Goal: Task Accomplishment & Management: Manage account settings

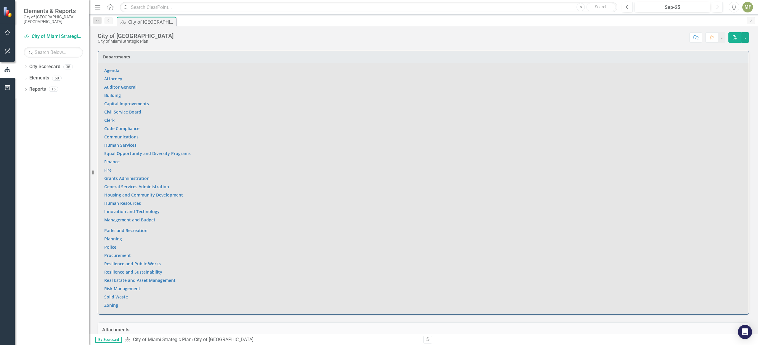
scroll to position [370, 0]
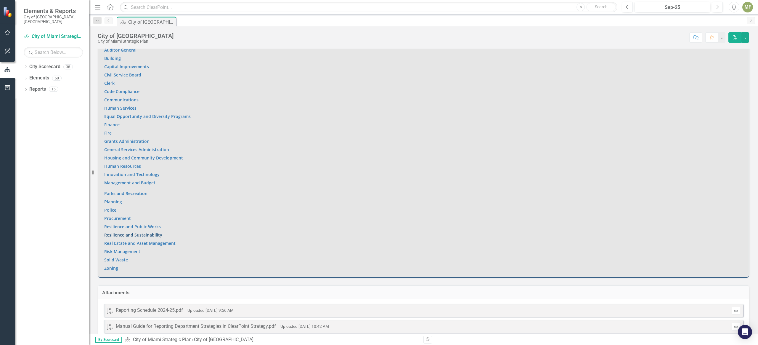
click at [150, 234] on link "Resilience and Sustainability" at bounding box center [133, 235] width 58 height 6
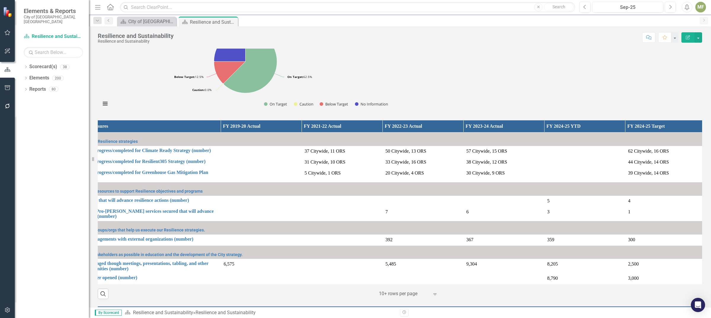
scroll to position [0, 47]
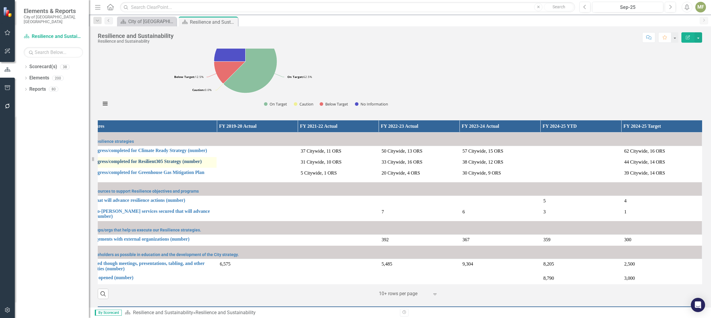
click at [174, 162] on link "Total actions in-progress/completed for Resilient305 Strategy (number)" at bounding box center [135, 161] width 155 height 5
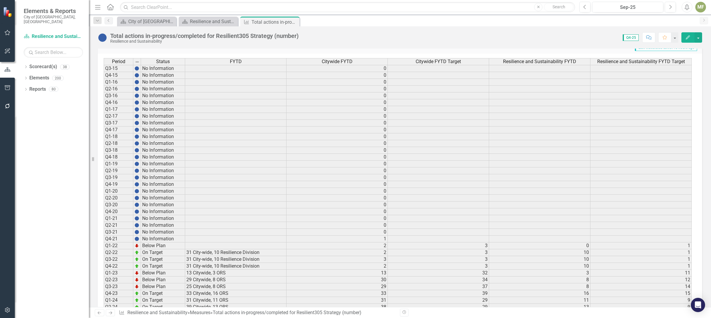
scroll to position [587, 0]
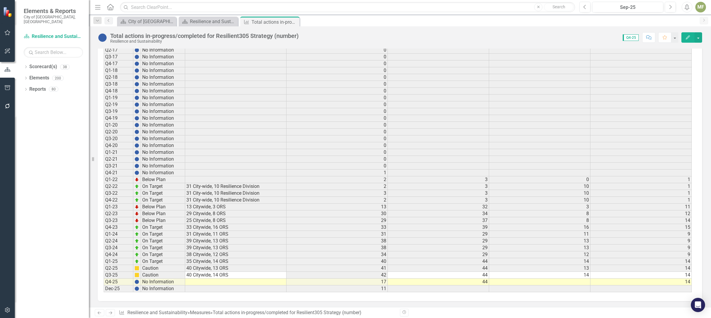
click at [567, 282] on td at bounding box center [539, 281] width 101 height 7
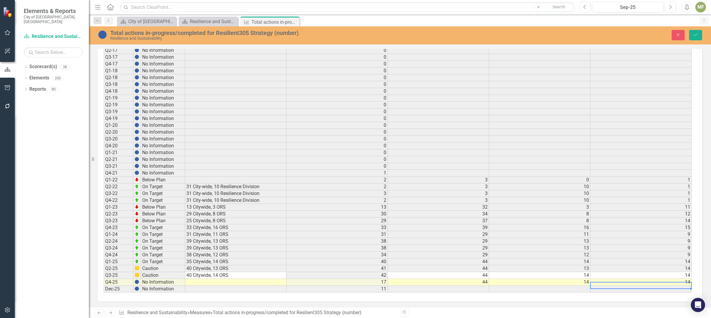
scroll to position [0, 0]
type textarea "14"
click at [235, 283] on td at bounding box center [235, 282] width 101 height 7
click at [224, 282] on td at bounding box center [235, 282] width 101 height 7
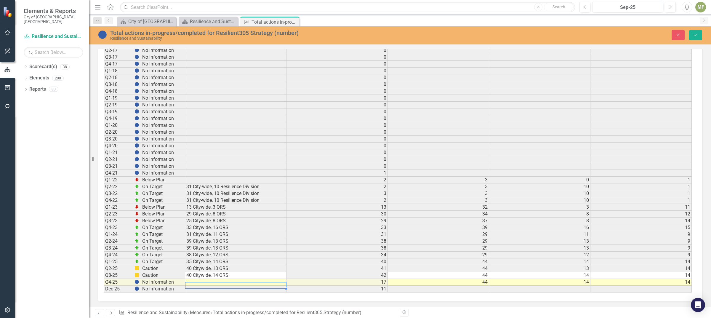
click at [211, 281] on td at bounding box center [235, 282] width 101 height 7
click at [690, 35] on button "Save" at bounding box center [695, 35] width 13 height 10
type textarea "Citywide, 14 ORS"
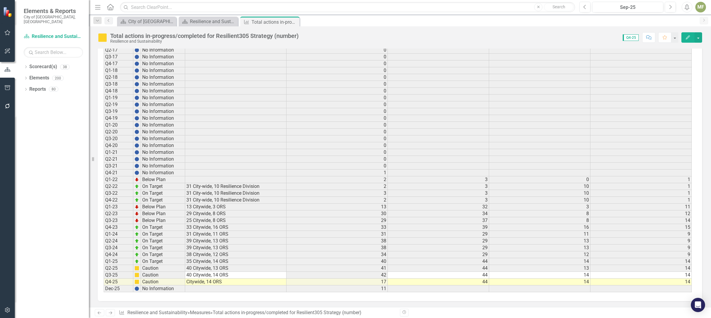
scroll to position [3, 0]
click at [218, 272] on td "40 Citywide, 14 ORS" at bounding box center [235, 275] width 101 height 7
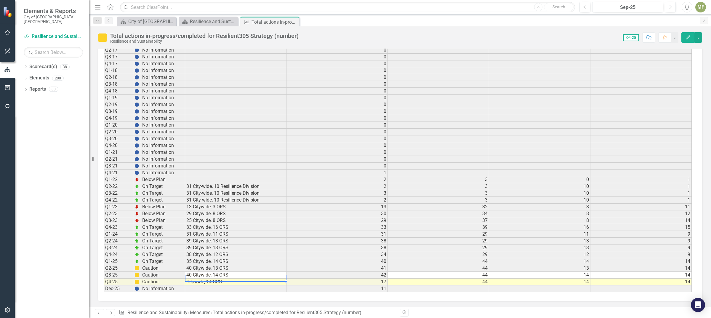
click at [218, 272] on td "40 Citywide, 14 ORS" at bounding box center [235, 275] width 101 height 7
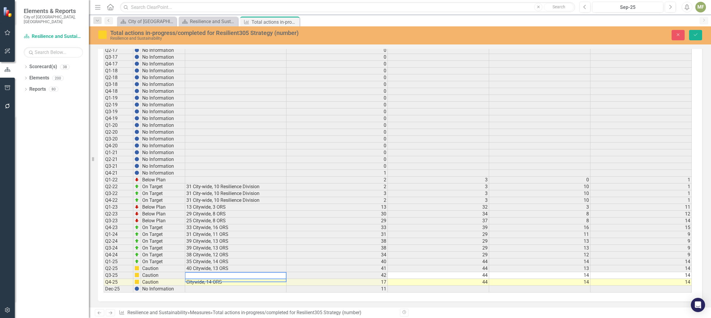
click at [218, 272] on textarea at bounding box center [236, 275] width 102 height 7
click at [217, 272] on textarea "40 Citywide, 13 ORS" at bounding box center [236, 275] width 102 height 7
click at [216, 272] on textarea "40 Citywide, 13 ORS" at bounding box center [236, 275] width 102 height 7
click at [219, 272] on textarea "40 Citywide, 13 ORS" at bounding box center [236, 275] width 102 height 7
click at [218, 272] on textarea "40 Citywide, 13 ORS" at bounding box center [236, 275] width 102 height 7
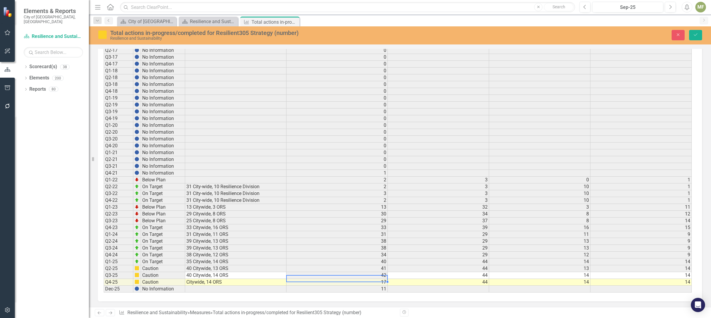
scroll to position [3, 0]
type textarea "40 Citywide, 14 ORS"
click at [235, 279] on td "Citywide, 14 ORS" at bounding box center [235, 282] width 101 height 7
click at [691, 35] on button "Save" at bounding box center [695, 35] width 13 height 10
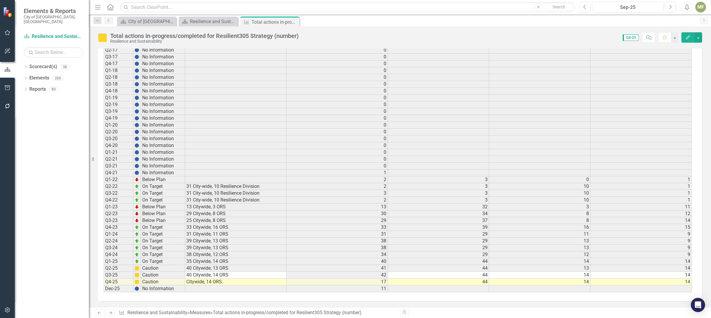
scroll to position [0, 0]
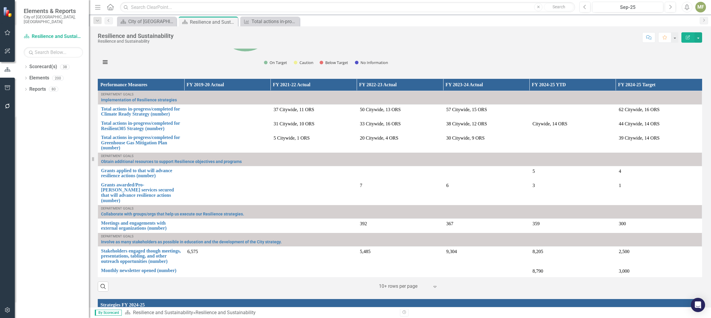
scroll to position [555, 0]
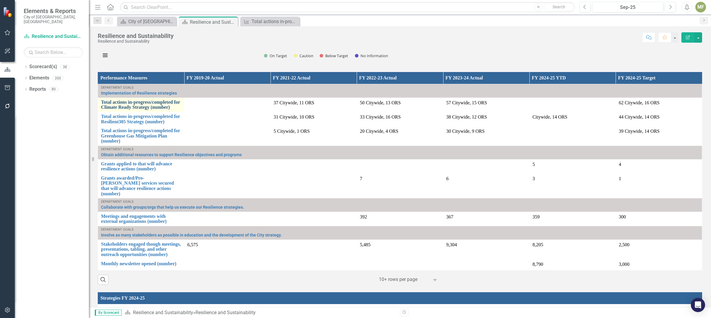
click at [181, 102] on link "Total actions in-progress/completed for Climate Ready Strategy (number)" at bounding box center [141, 105] width 80 height 10
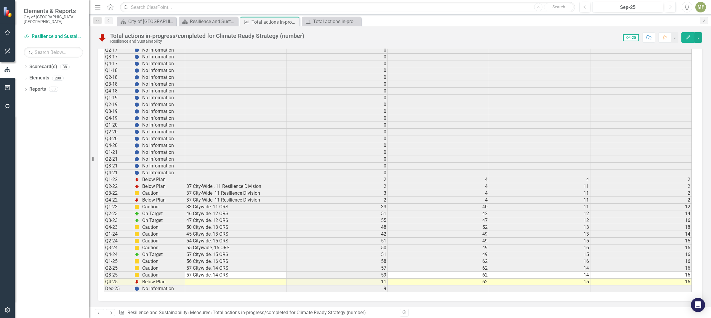
scroll to position [3, 0]
click at [220, 279] on td at bounding box center [235, 281] width 101 height 7
click at [205, 278] on td at bounding box center [235, 281] width 101 height 7
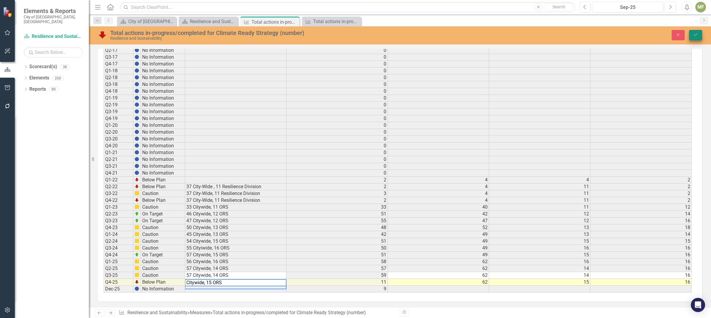
type textarea "Citywide, 15 ORS"
click at [695, 36] on icon "Save" at bounding box center [695, 35] width 5 height 4
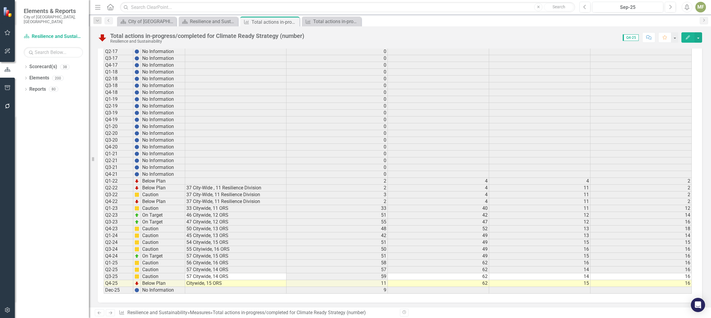
scroll to position [587, 0]
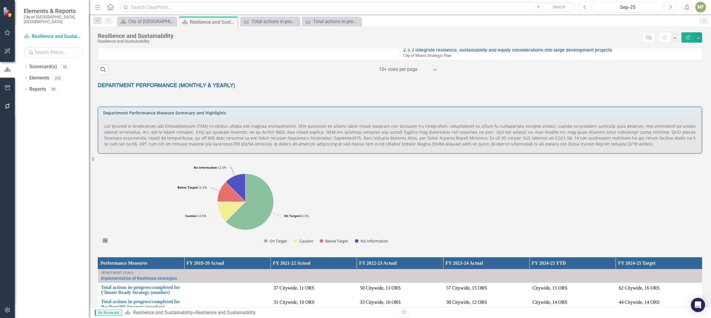
scroll to position [481, 0]
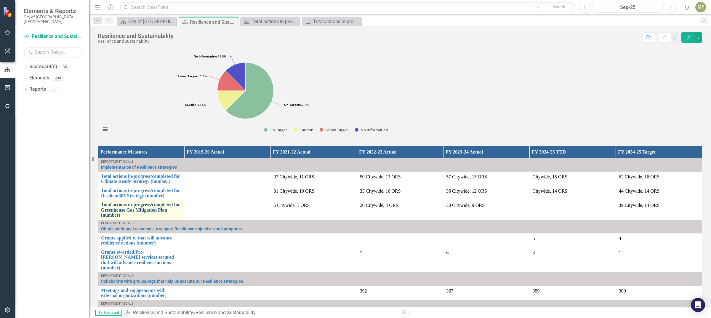
click at [181, 202] on link "Total actions in-progress/completed for Greenhouse Gas Mitigation Plan (number)" at bounding box center [141, 210] width 80 height 16
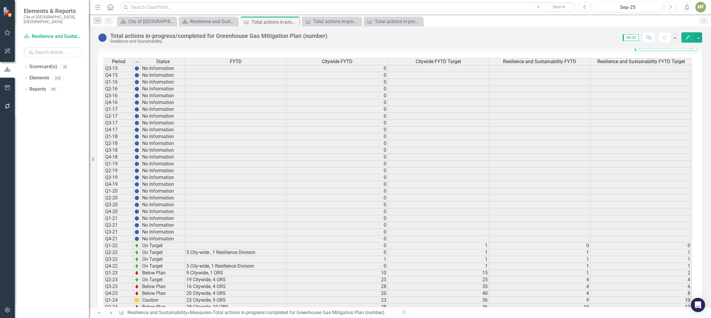
scroll to position [587, 0]
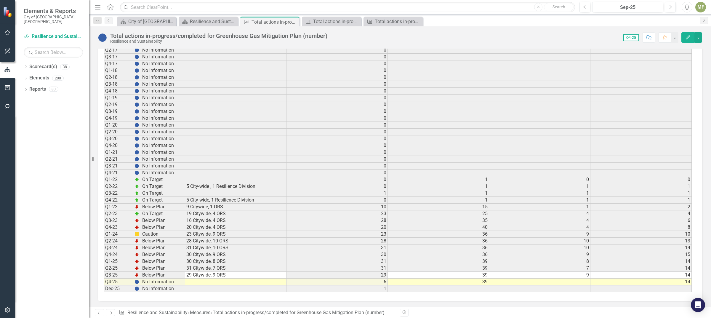
click at [563, 281] on td at bounding box center [539, 281] width 101 height 7
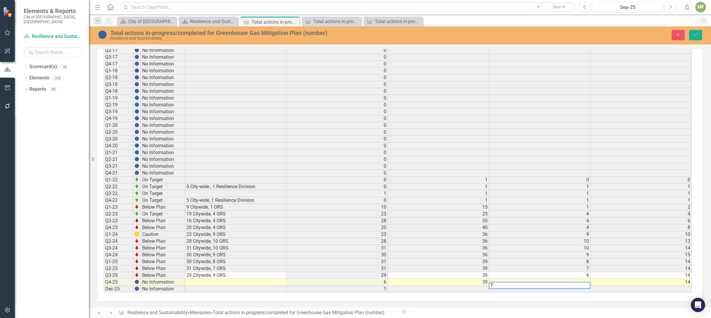
type textarea "7"
click at [246, 279] on td at bounding box center [235, 282] width 101 height 7
click at [245, 280] on td at bounding box center [235, 282] width 101 height 7
type textarea "Citywide, 7 ORS"
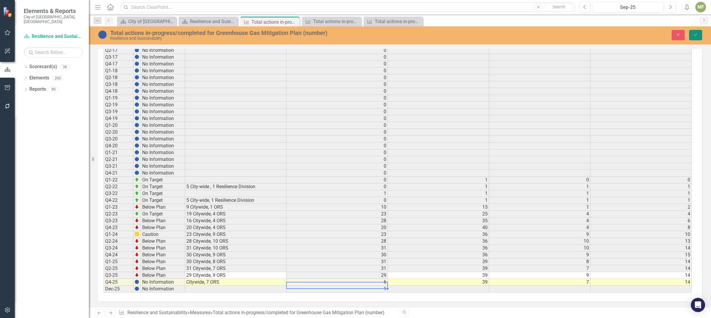
click at [695, 35] on icon "Save" at bounding box center [695, 35] width 5 height 4
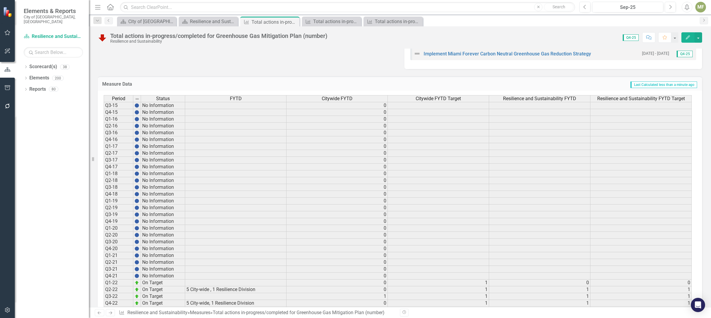
scroll to position [444, 0]
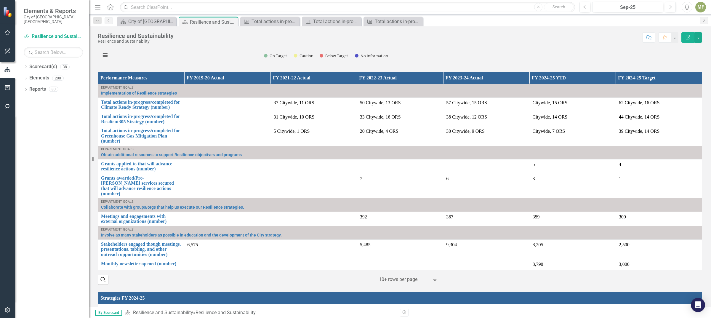
scroll to position [518, 0]
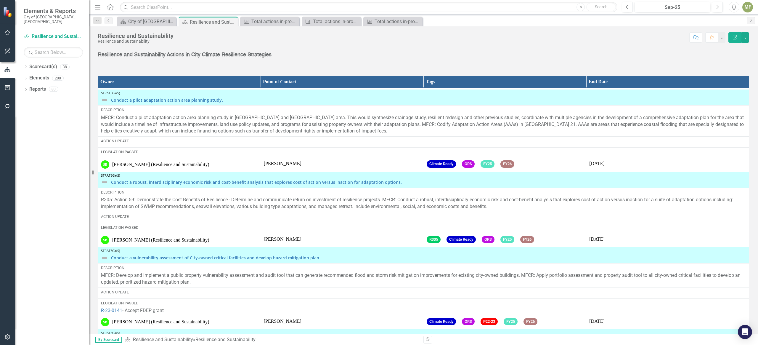
scroll to position [481, 0]
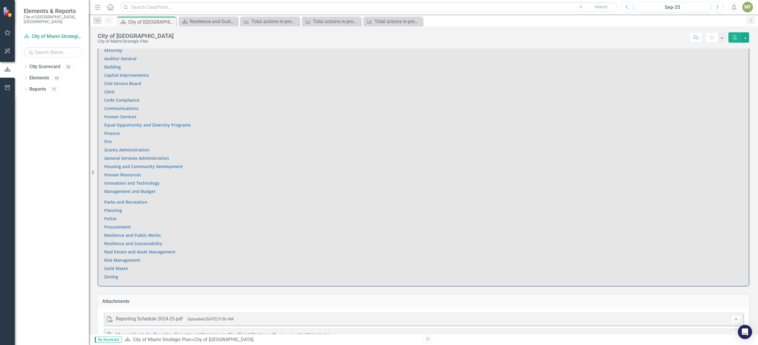
scroll to position [384, 0]
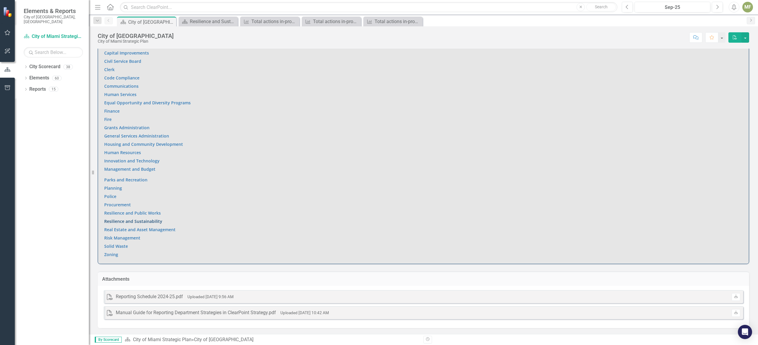
click at [137, 221] on link "Resilience and Sustainability" at bounding box center [133, 221] width 58 height 6
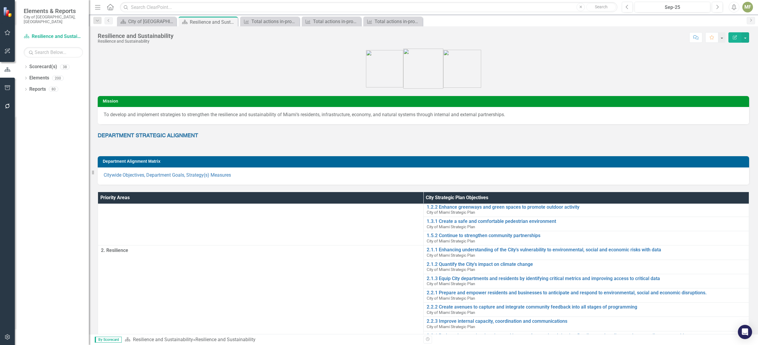
scroll to position [148, 0]
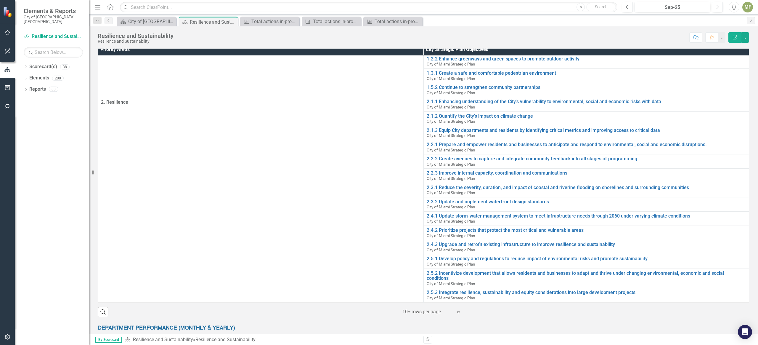
drag, startPoint x: 753, startPoint y: 122, endPoint x: 764, endPoint y: 202, distance: 80.7
click at [710, 202] on html "Elements & Reports City of Miami, FL Scorecard(s) Resilience and Sustainability…" at bounding box center [379, 172] width 758 height 345
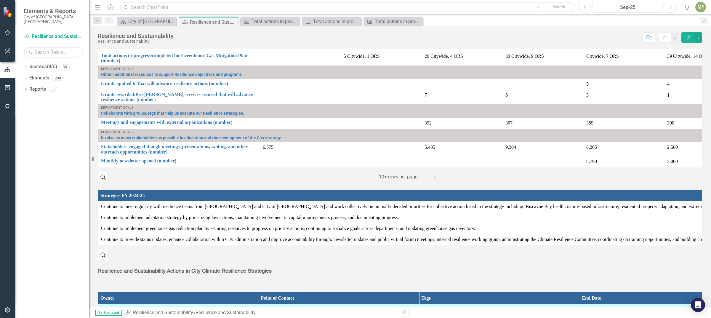
scroll to position [611, 0]
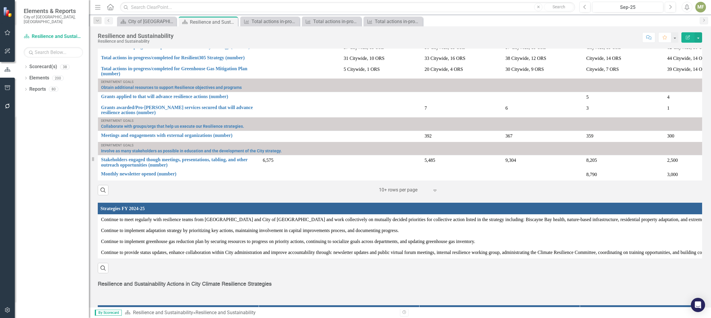
click at [432, 192] on icon "Expand" at bounding box center [435, 190] width 6 height 5
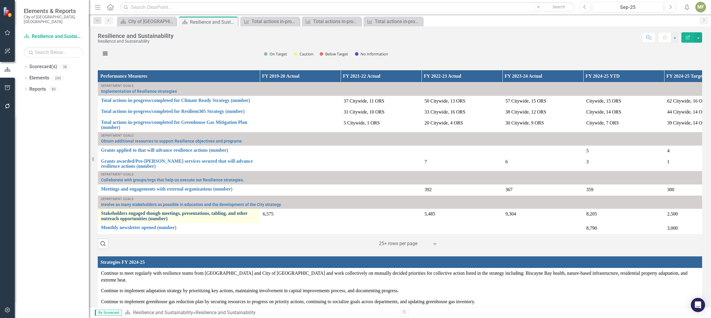
scroll to position [574, 0]
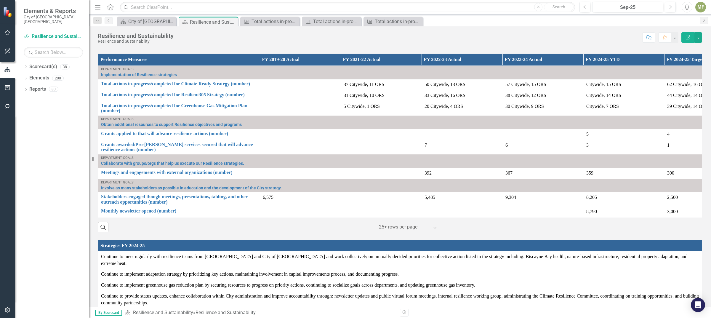
click at [433, 228] on icon at bounding box center [434, 228] width 3 height 2
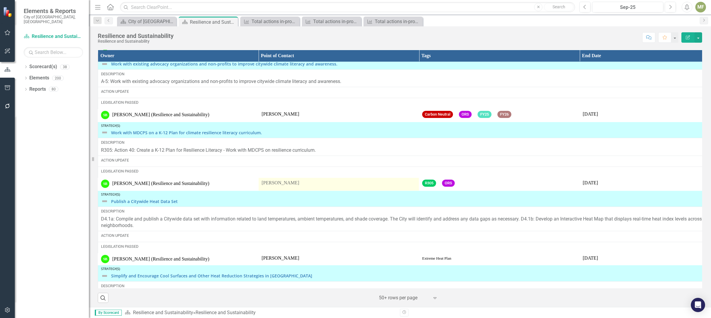
scroll to position [3056, 0]
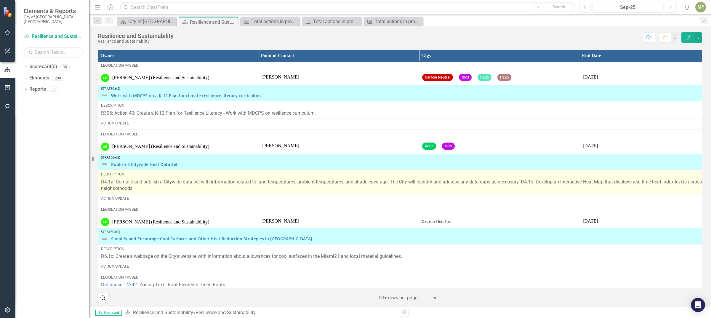
click at [135, 191] on span "D4.1a: Compile and publish a Citywide data set with information related to land…" at bounding box center [409, 185] width 617 height 12
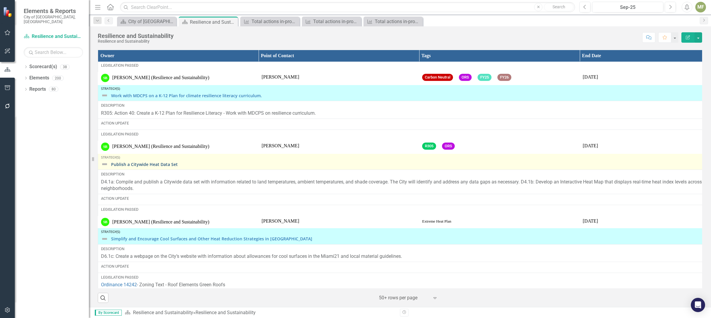
click at [130, 166] on link "Publish a Citywide Heat Data Set" at bounding box center [424, 164] width 626 height 4
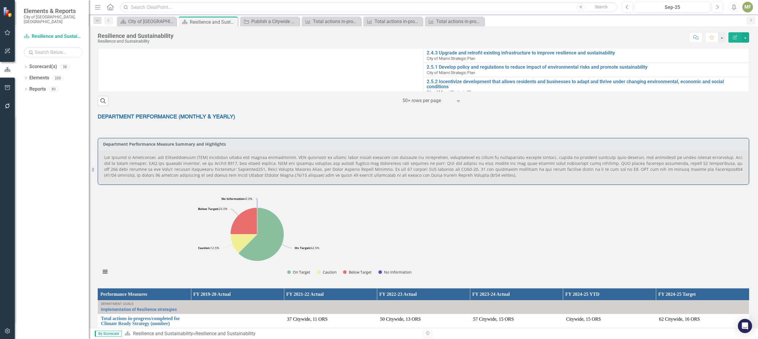
scroll to position [283, 0]
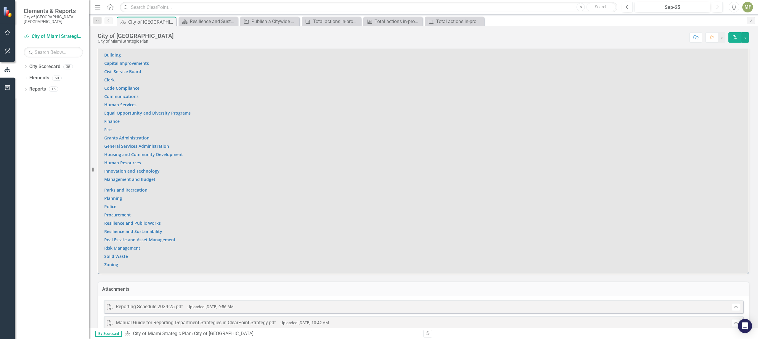
scroll to position [390, 0]
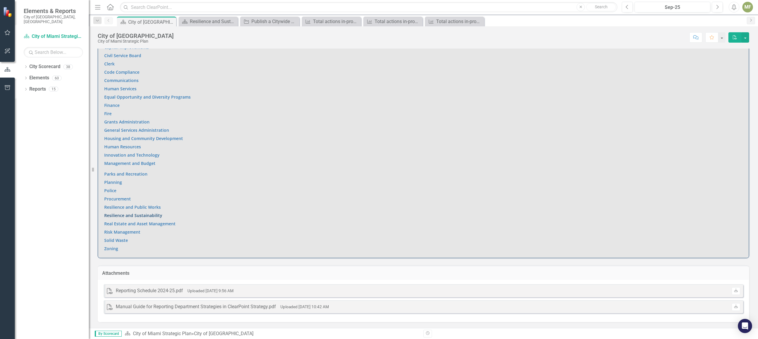
click at [149, 214] on link "Resilience and Sustainability" at bounding box center [133, 216] width 58 height 6
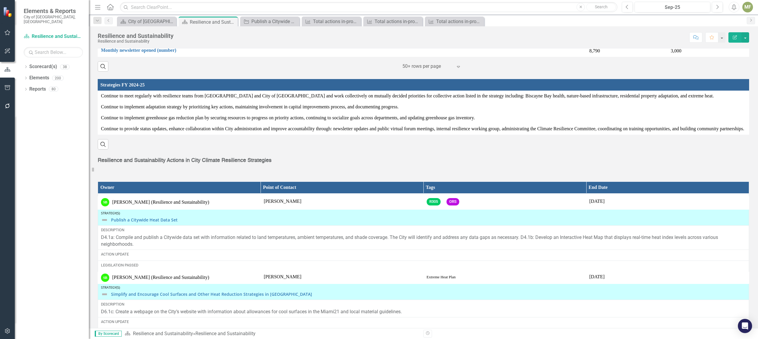
scroll to position [3158, 0]
click at [441, 279] on span "Extreme Heat Plan" at bounding box center [441, 277] width 29 height 4
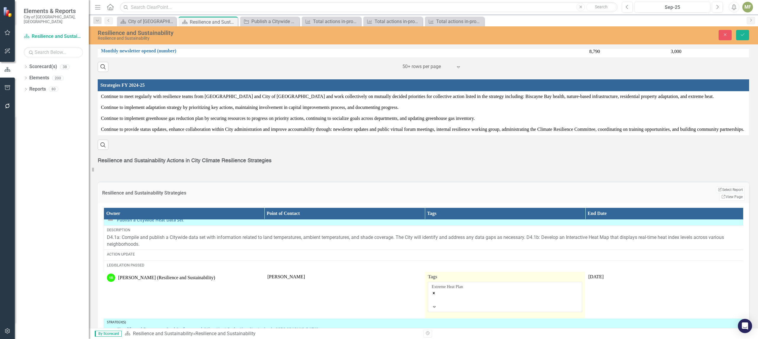
scroll to position [918, 0]
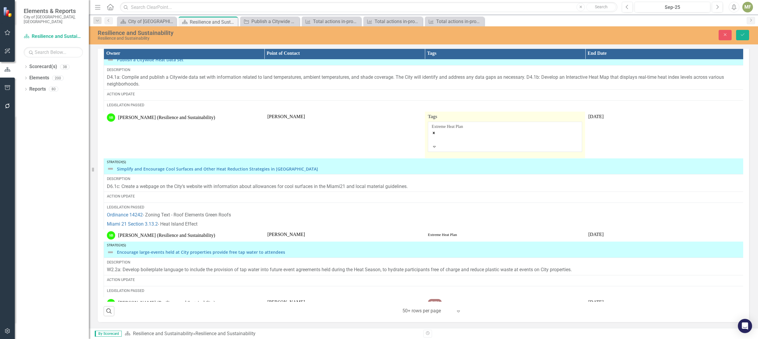
click at [47, 135] on div "Dropdown Scorecard(s) 38 City of Miami Strategic Plan Dropdown City of Miami St…" at bounding box center [52, 200] width 74 height 277
click at [45, 121] on div "Dropdown Scorecard(s) 38 City of Miami Strategic Plan Dropdown City of Miami St…" at bounding box center [52, 200] width 74 height 277
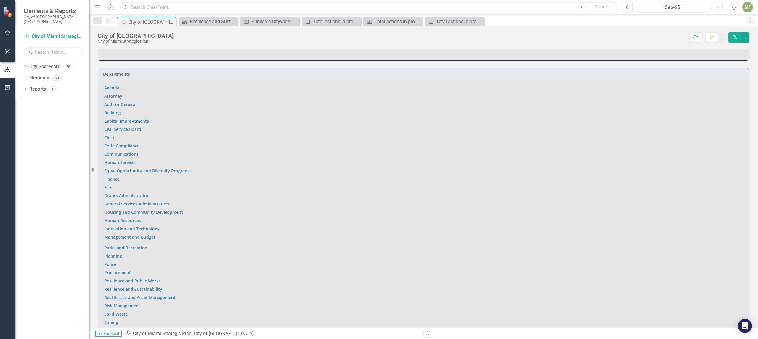
scroll to position [390, 0]
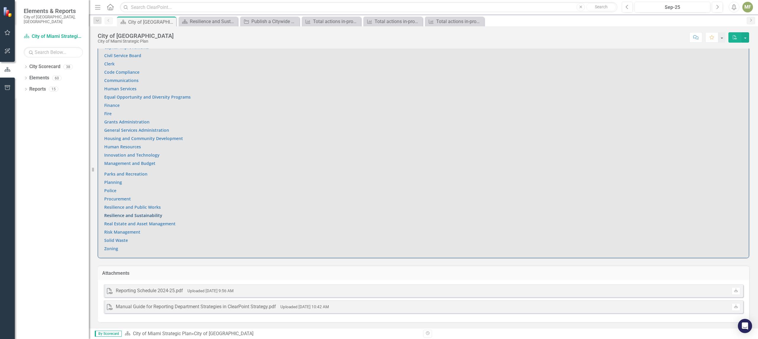
click at [132, 214] on link "Resilience and Sustainability" at bounding box center [133, 216] width 58 height 6
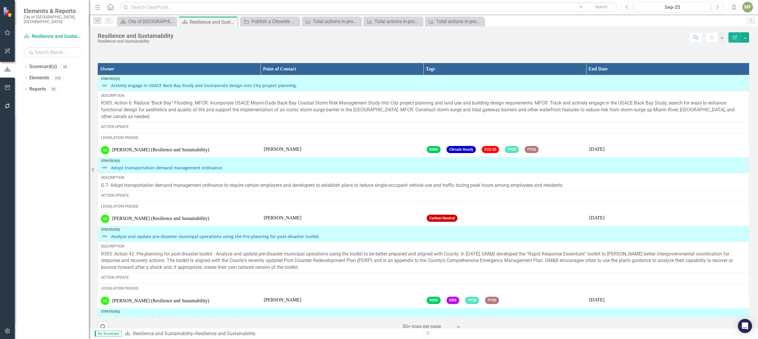
scroll to position [892, 0]
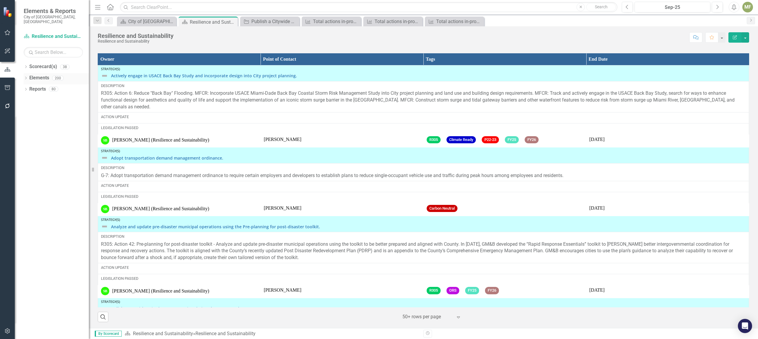
click at [43, 75] on link "Elements" at bounding box center [39, 78] width 20 height 7
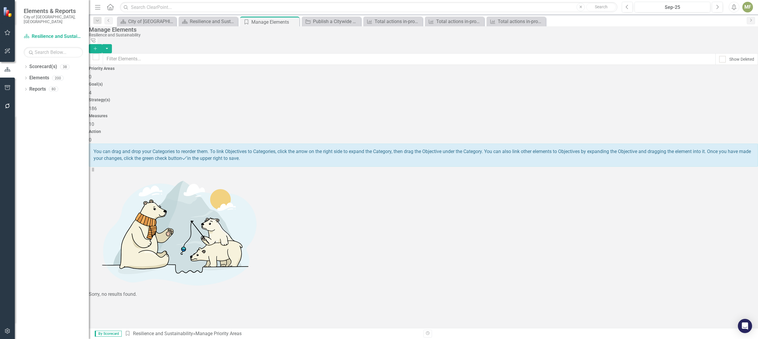
click at [94, 121] on span "10" at bounding box center [91, 124] width 5 height 6
click at [178, 238] on div "Sorry, no results found." at bounding box center [423, 235] width 669 height 125
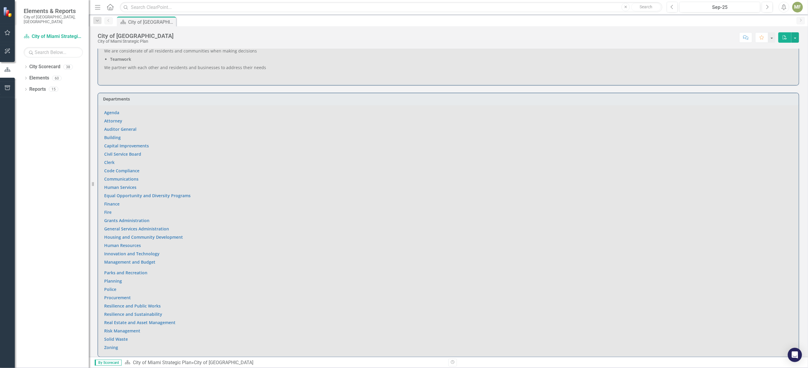
scroll to position [316, 0]
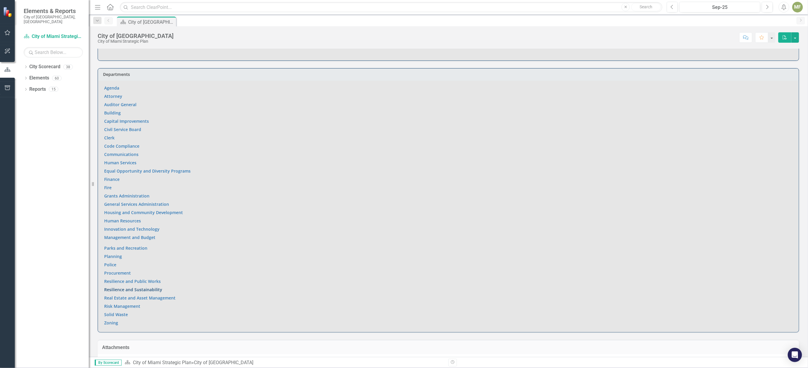
click at [154, 255] on link "Resilience and Sustainability" at bounding box center [133, 289] width 58 height 6
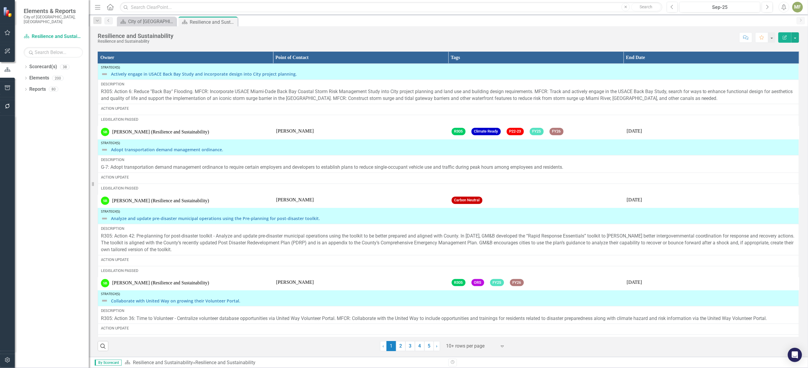
scroll to position [901, 0]
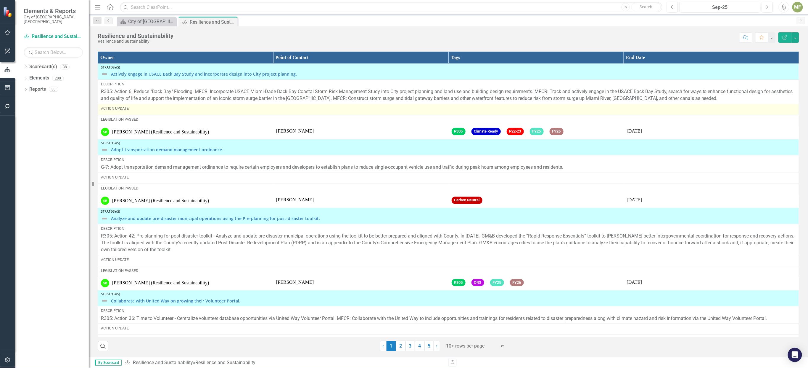
click at [142, 109] on div "Action Update" at bounding box center [448, 108] width 695 height 5
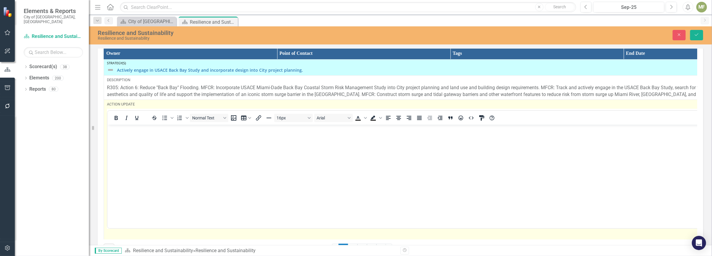
scroll to position [824, 0]
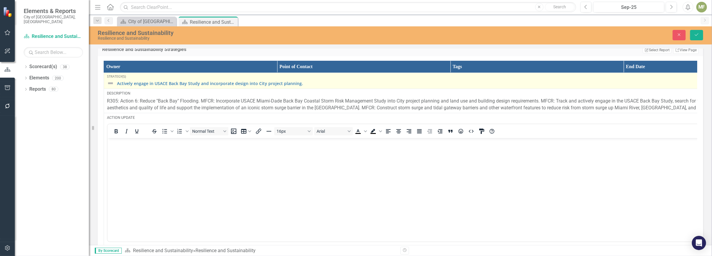
click at [112, 87] on img at bounding box center [110, 83] width 7 height 7
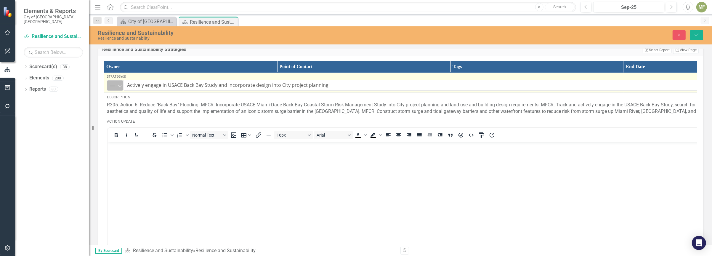
click at [119, 88] on icon "Expand" at bounding box center [120, 85] width 6 height 5
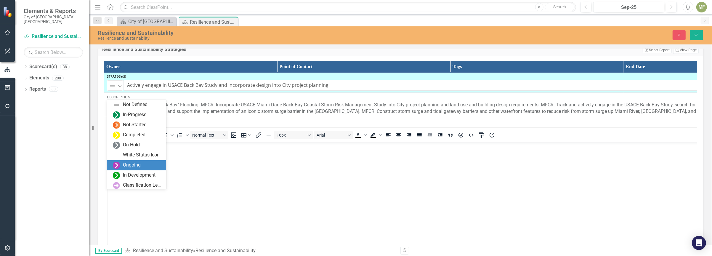
click at [126, 165] on div "Ongoing" at bounding box center [132, 165] width 18 height 7
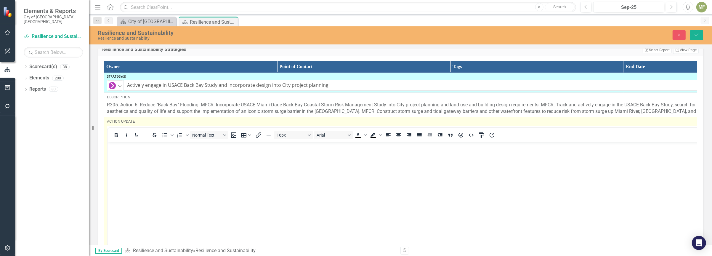
click at [214, 173] on body "Rich Text Area. Press ALT-0 for help." at bounding box center [450, 186] width 686 height 89
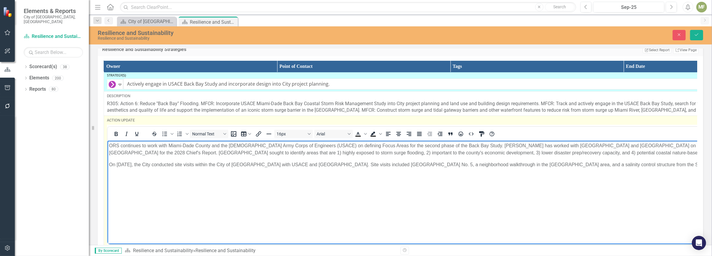
scroll to position [0, 0]
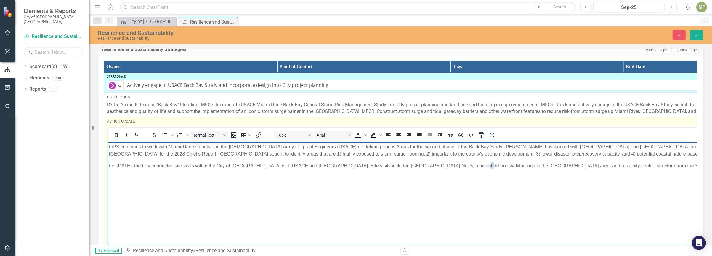
drag, startPoint x: 460, startPoint y: 175, endPoint x: 466, endPoint y: 176, distance: 5.7
click at [461, 175] on body "ORS continues to work with Miami-Dade County and the U.S. Army Corps of Enginee…" at bounding box center [450, 186] width 686 height 89
click at [606, 176] on body "ORS continues to work with Miami-Dade County and the U.S. Army Corps of Enginee…" at bounding box center [450, 186] width 686 height 89
